Goal: Find specific page/section: Find specific page/section

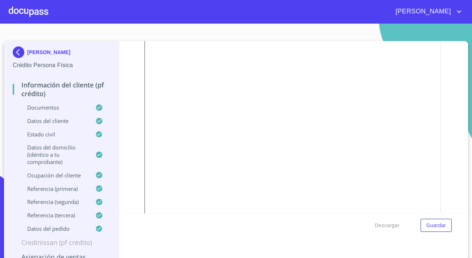
scroll to position [428, 0]
click at [32, 13] on div at bounding box center [29, 11] width 40 height 23
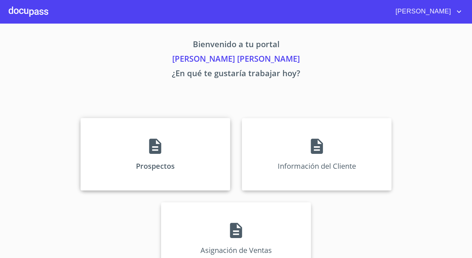
click at [160, 126] on div "Prospectos" at bounding box center [156, 154] width 150 height 73
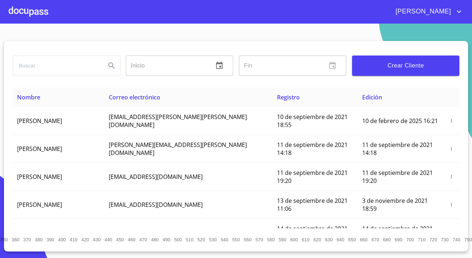
click at [53, 64] on input "search" at bounding box center [56, 66] width 87 height 20
type input "[PERSON_NAME]"
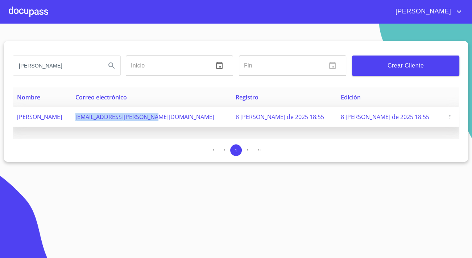
drag, startPoint x: 132, startPoint y: 115, endPoint x: 207, endPoint y: 119, distance: 75.2
click at [207, 119] on td "[EMAIL_ADDRESS][PERSON_NAME][DOMAIN_NAME]" at bounding box center [151, 117] width 160 height 20
copy span "[EMAIL_ADDRESS][PERSON_NAME][DOMAIN_NAME]"
